Goal: Participate in discussion

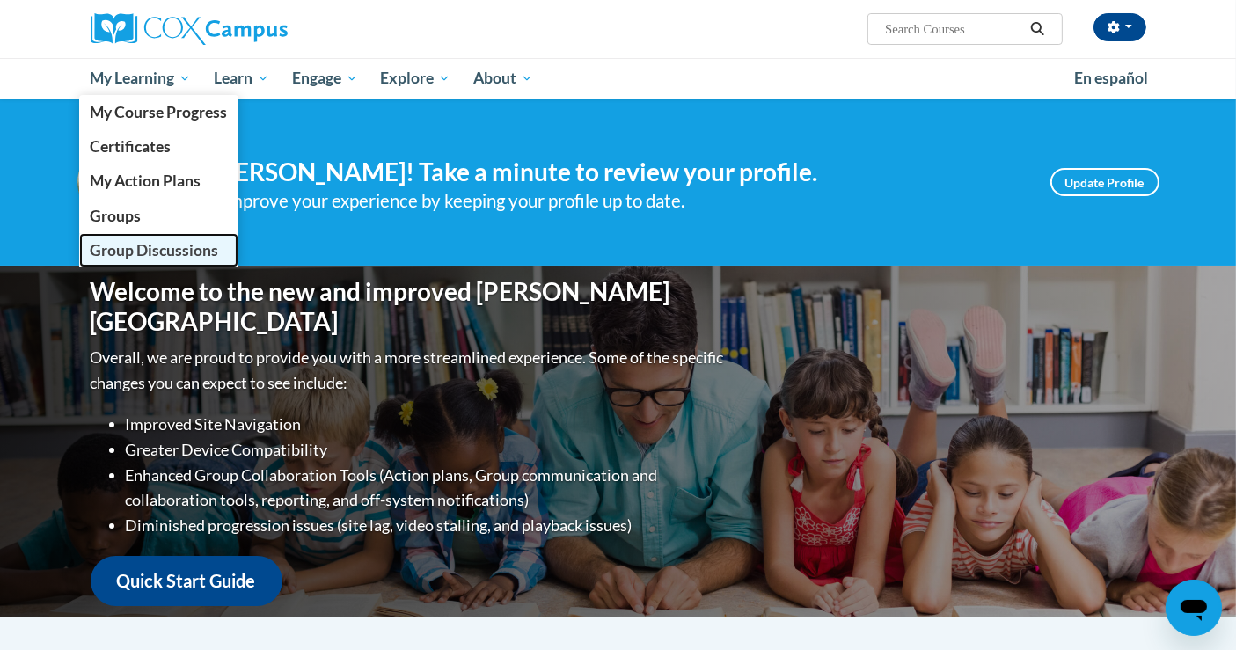
click at [157, 249] on span "Group Discussions" at bounding box center [154, 250] width 128 height 18
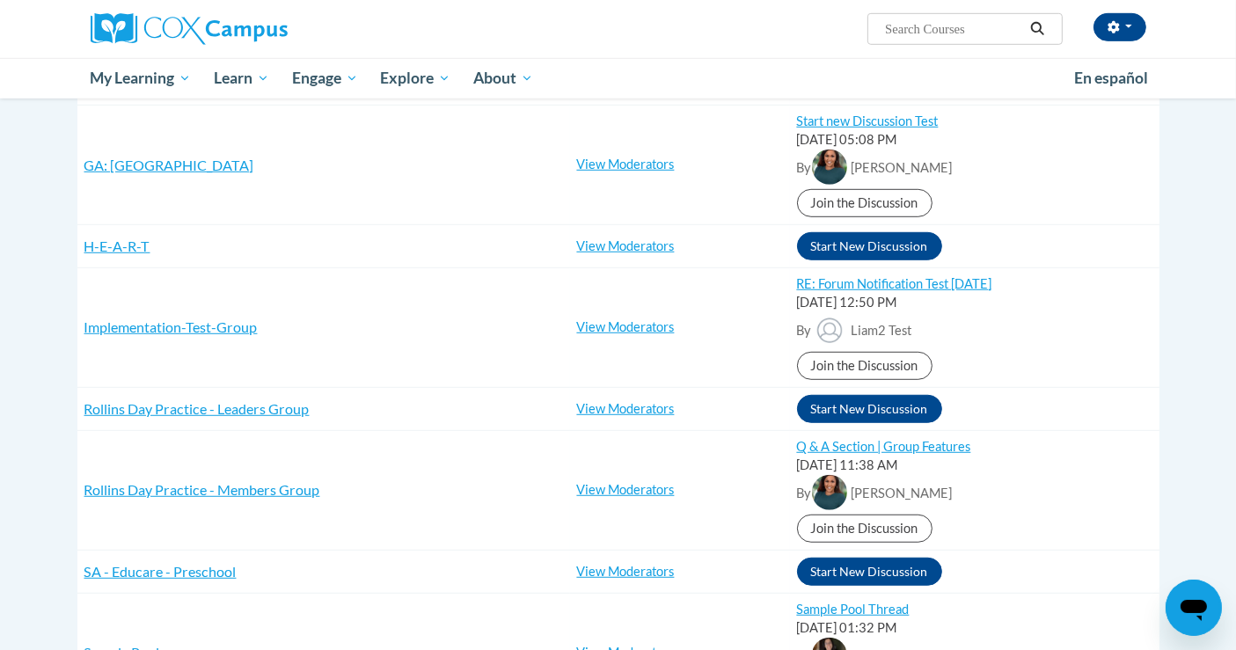
scroll to position [1077, 0]
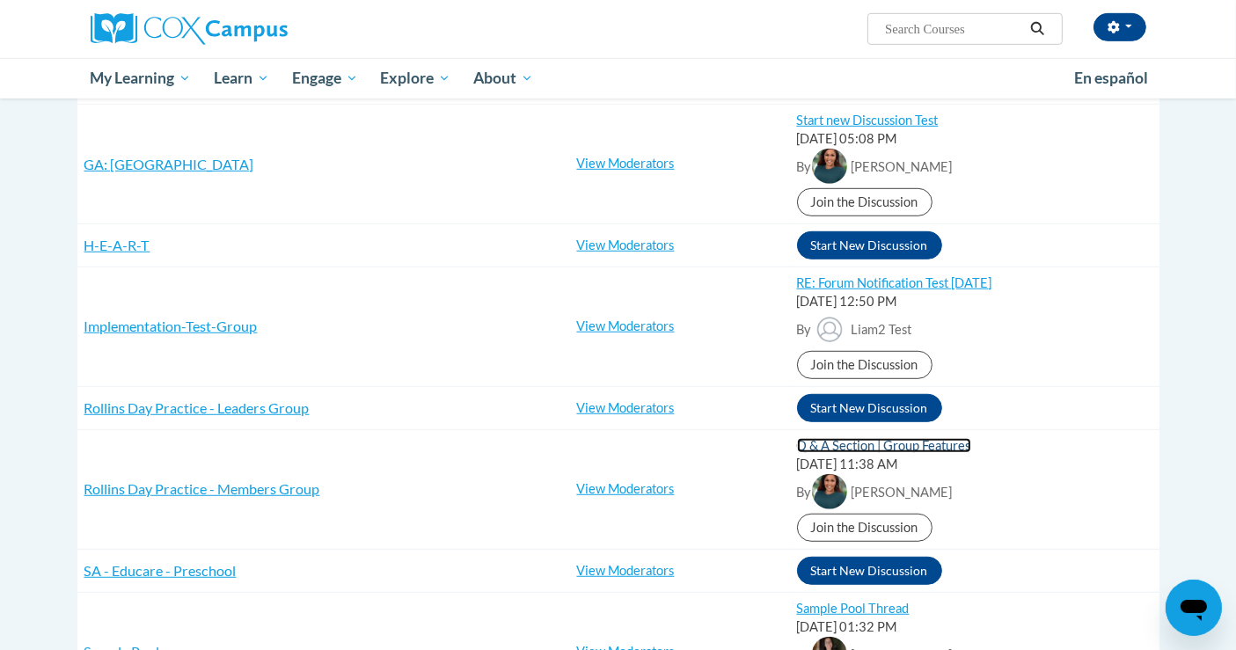
click at [857, 438] on link "Q & A Section | Group Features" at bounding box center [884, 445] width 174 height 15
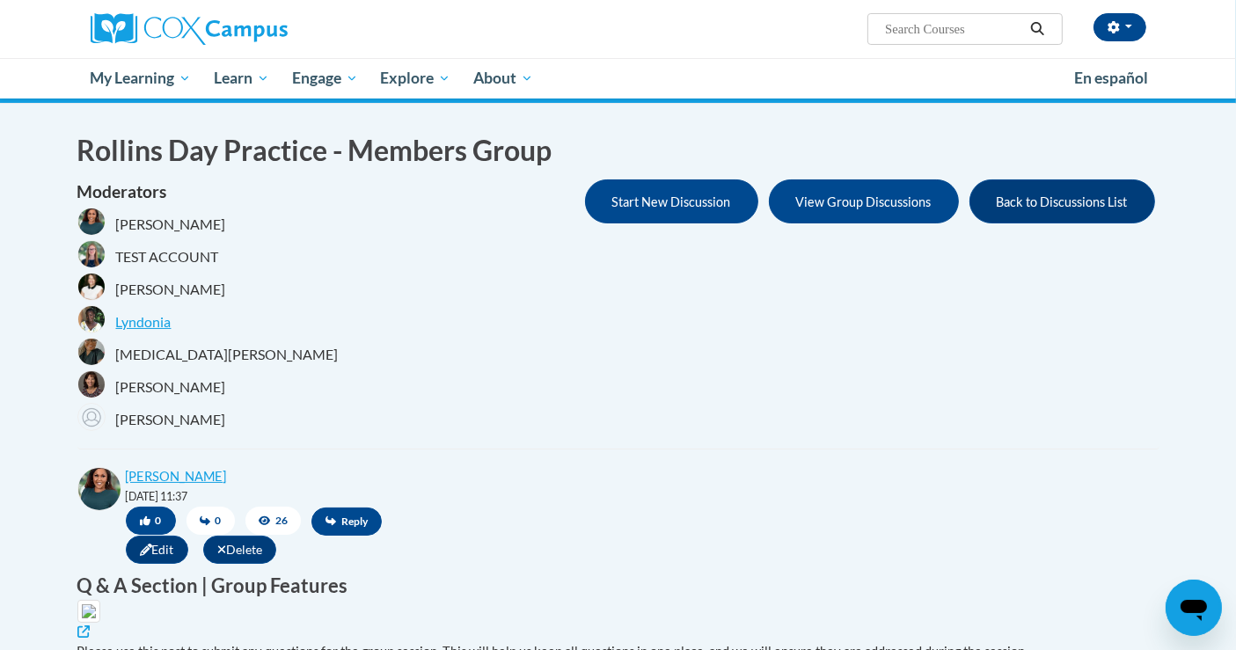
scroll to position [97, 0]
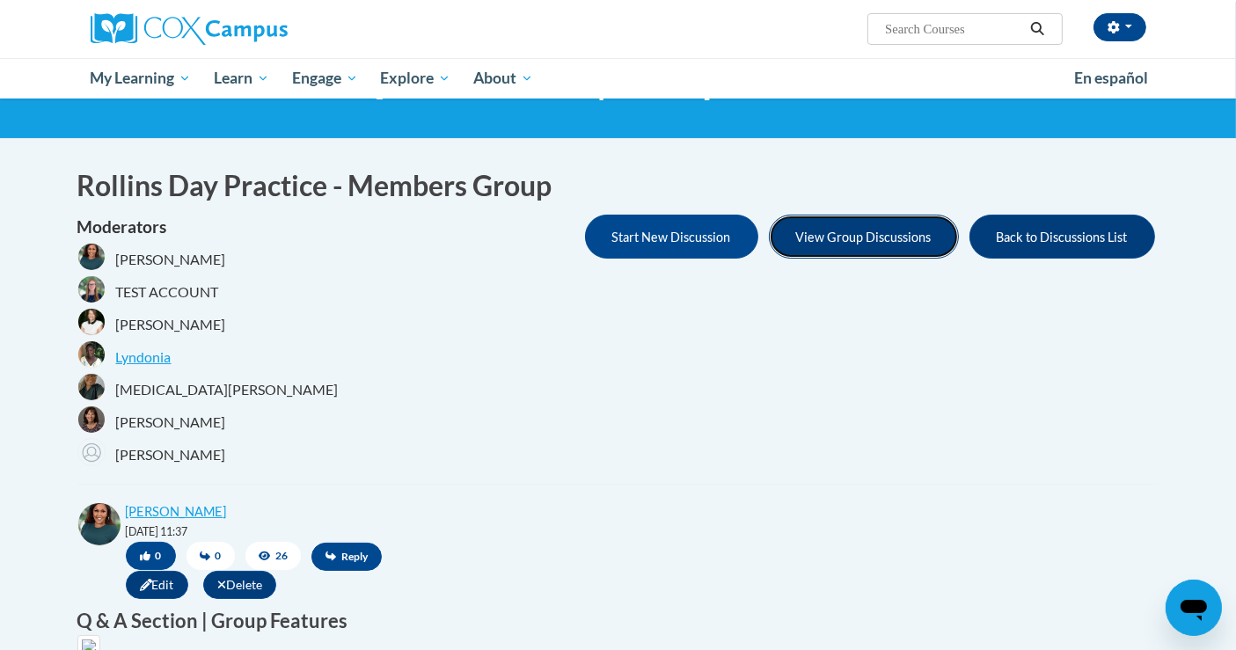
click at [875, 232] on button "View Group Discussions" at bounding box center [864, 237] width 190 height 44
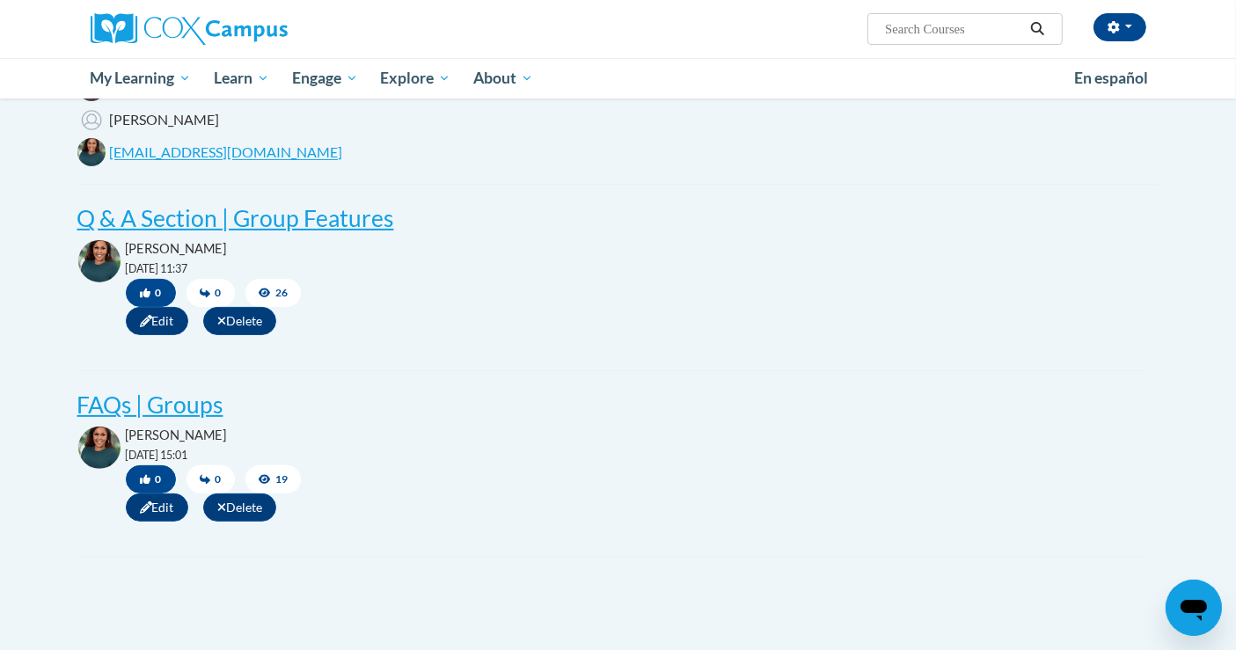
scroll to position [429, 0]
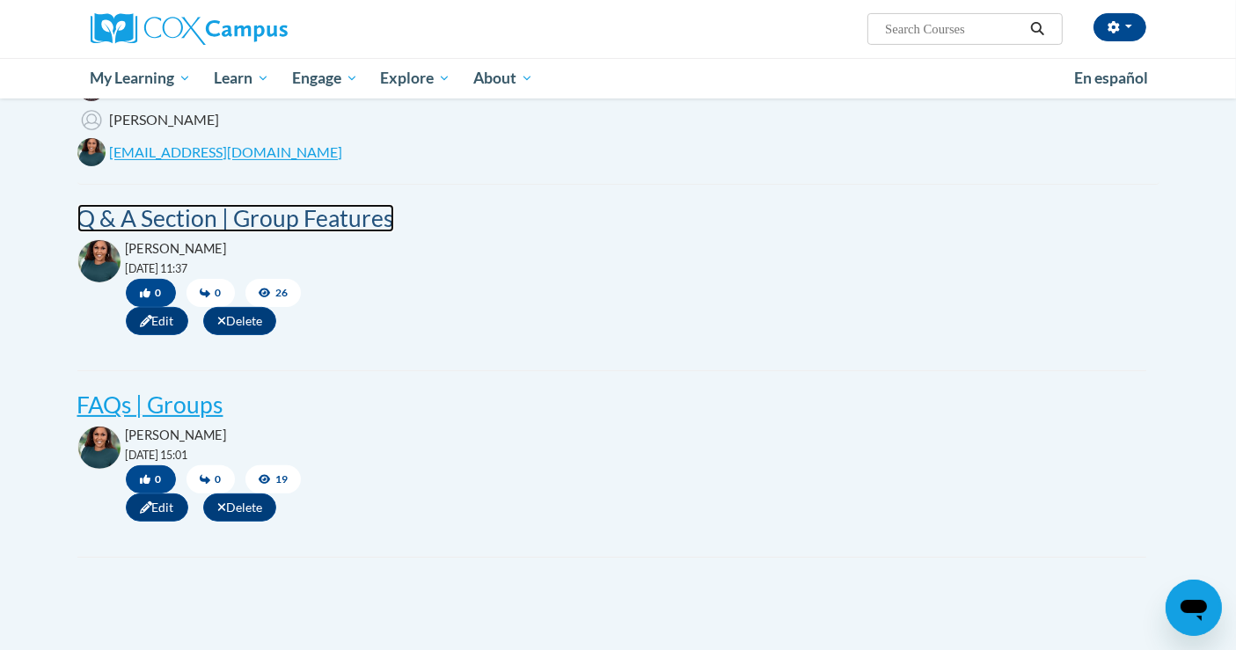
click at [349, 222] on post "Q & A Section | Group Features" at bounding box center [235, 218] width 317 height 28
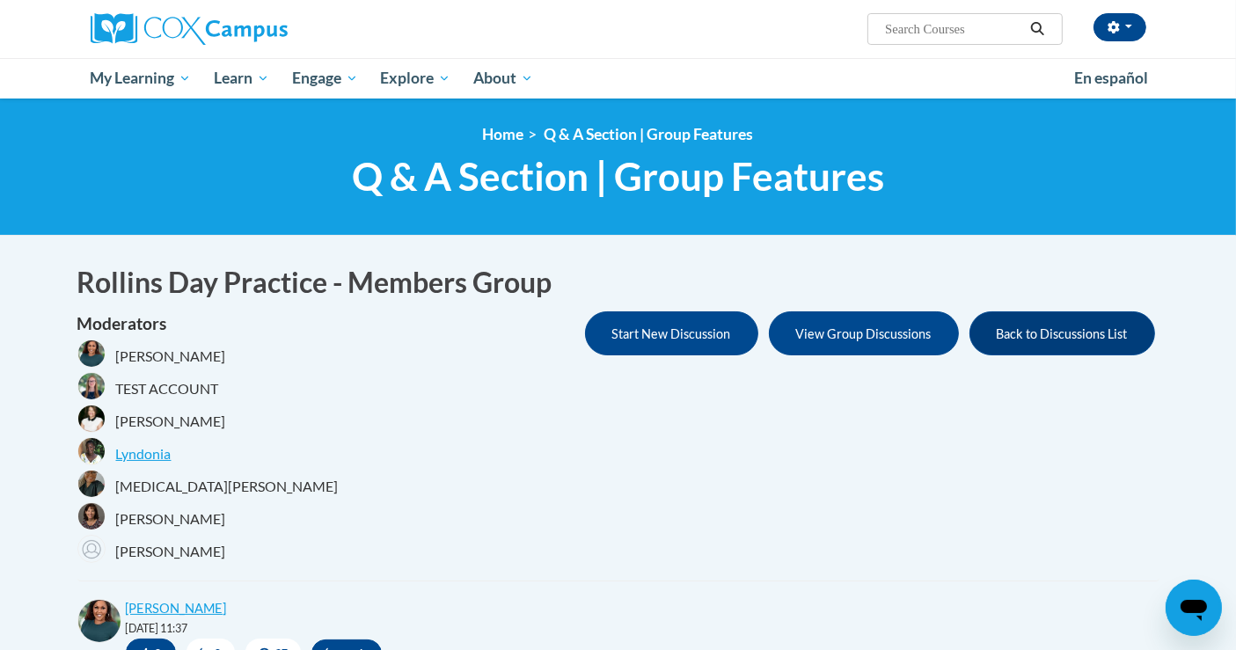
click at [1031, 192] on h1 "Q & A Section | Group Features" at bounding box center [618, 176] width 1082 height 47
